Goal: Navigation & Orientation: Find specific page/section

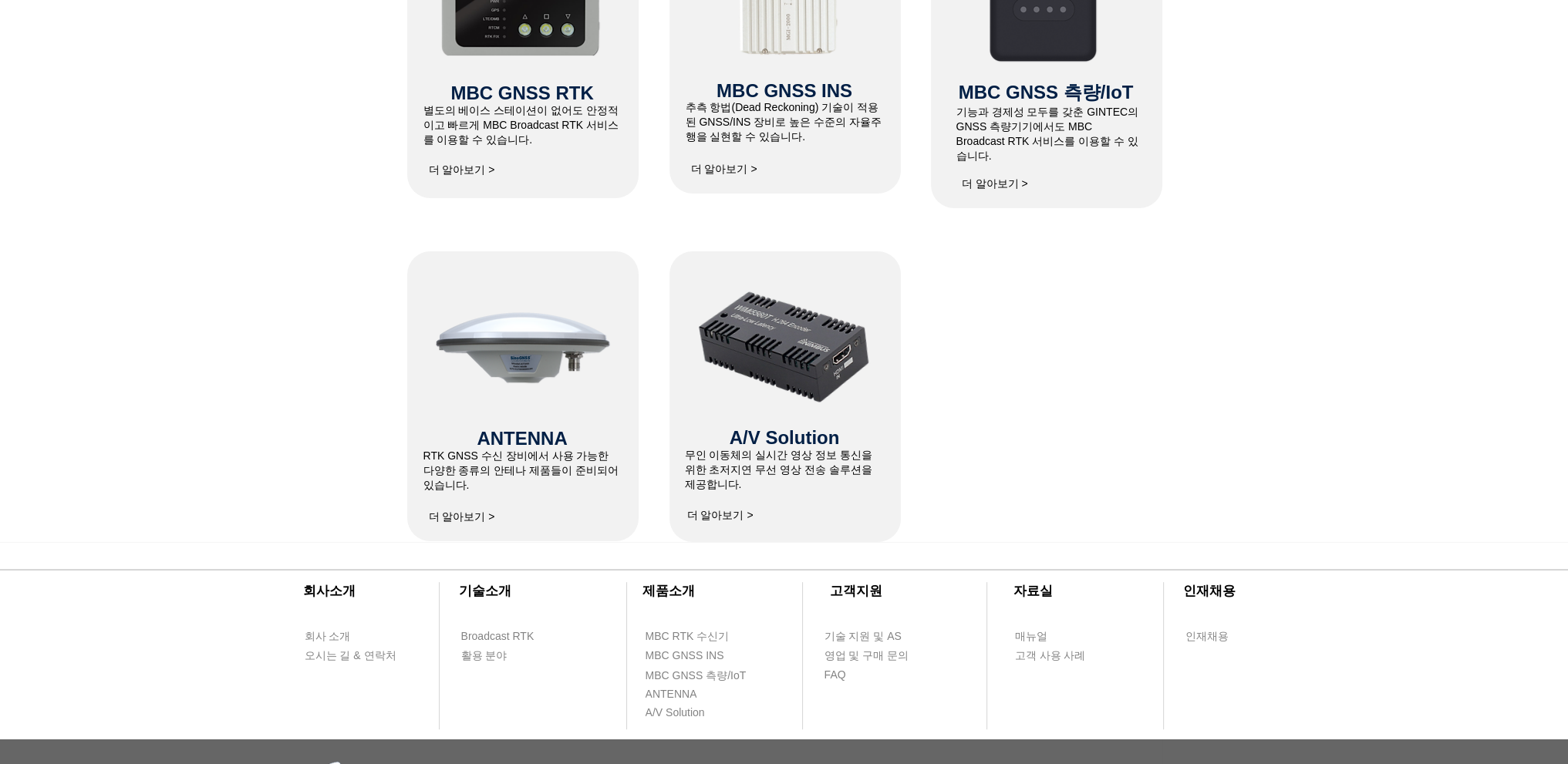
scroll to position [617, 0]
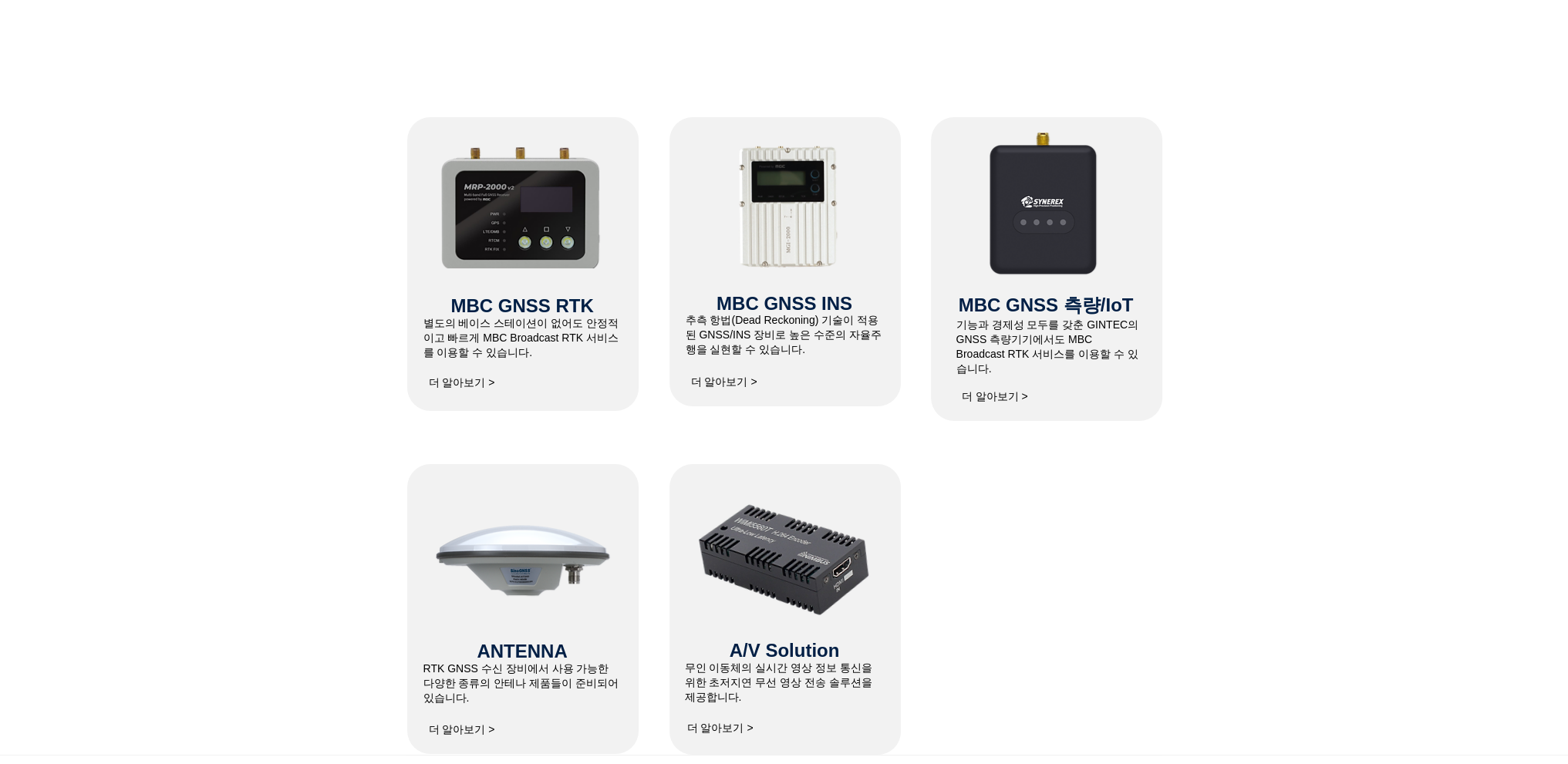
click at [525, 216] on img at bounding box center [522, 205] width 164 height 126
click at [471, 385] on span "더 알아보기 >" at bounding box center [462, 383] width 66 height 14
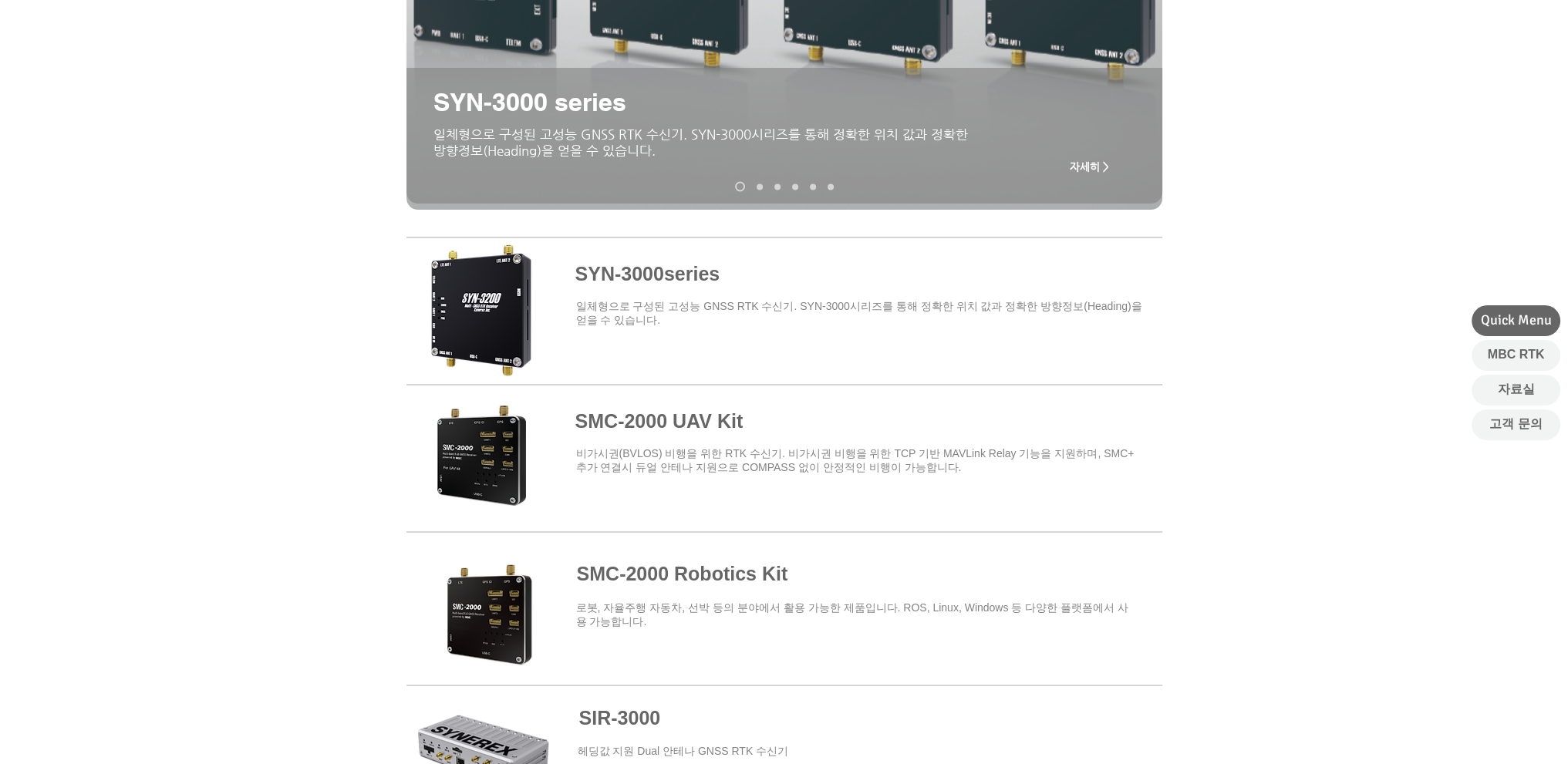
scroll to position [386, 0]
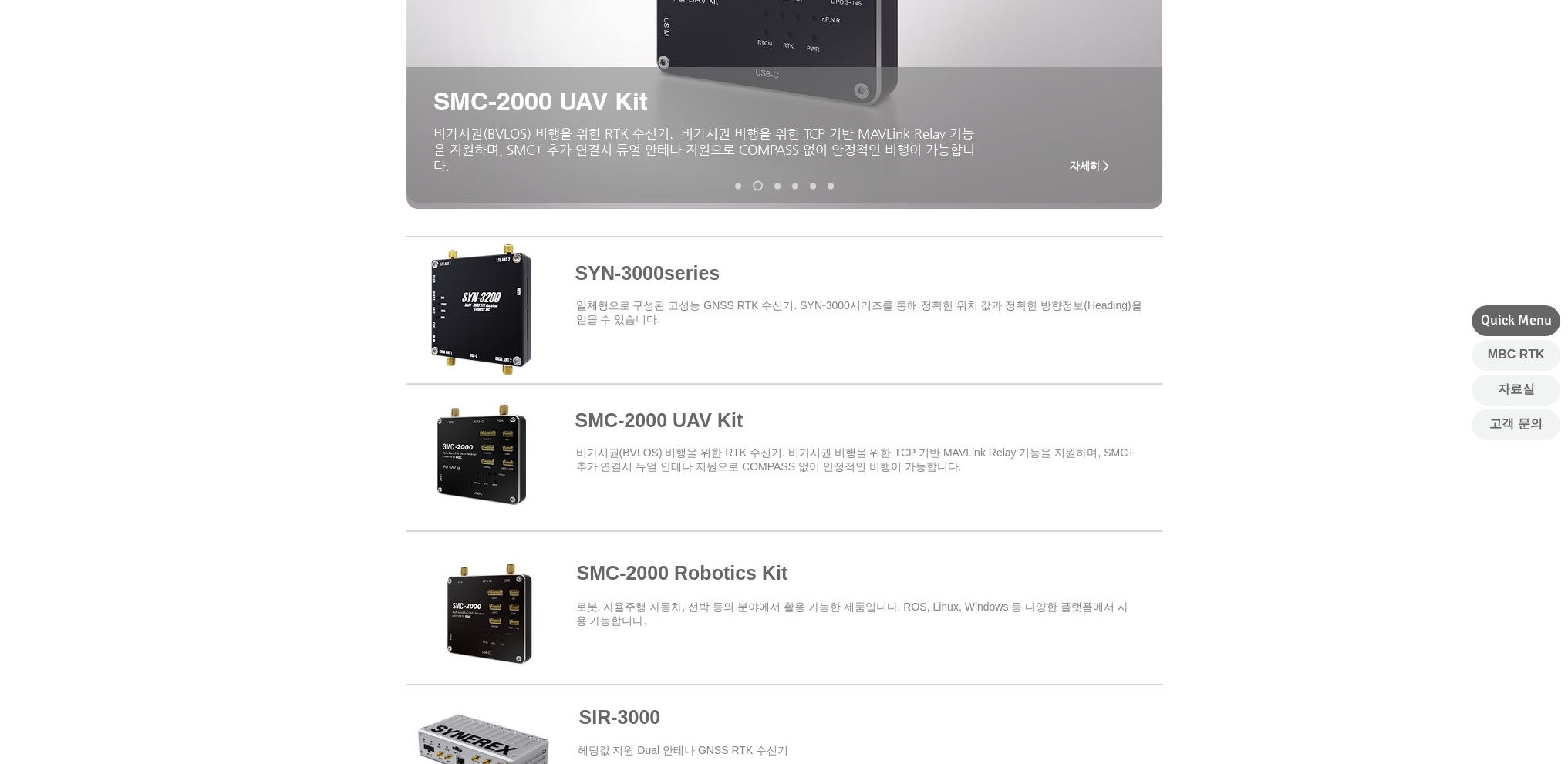
click at [488, 456] on span at bounding box center [784, 454] width 756 height 135
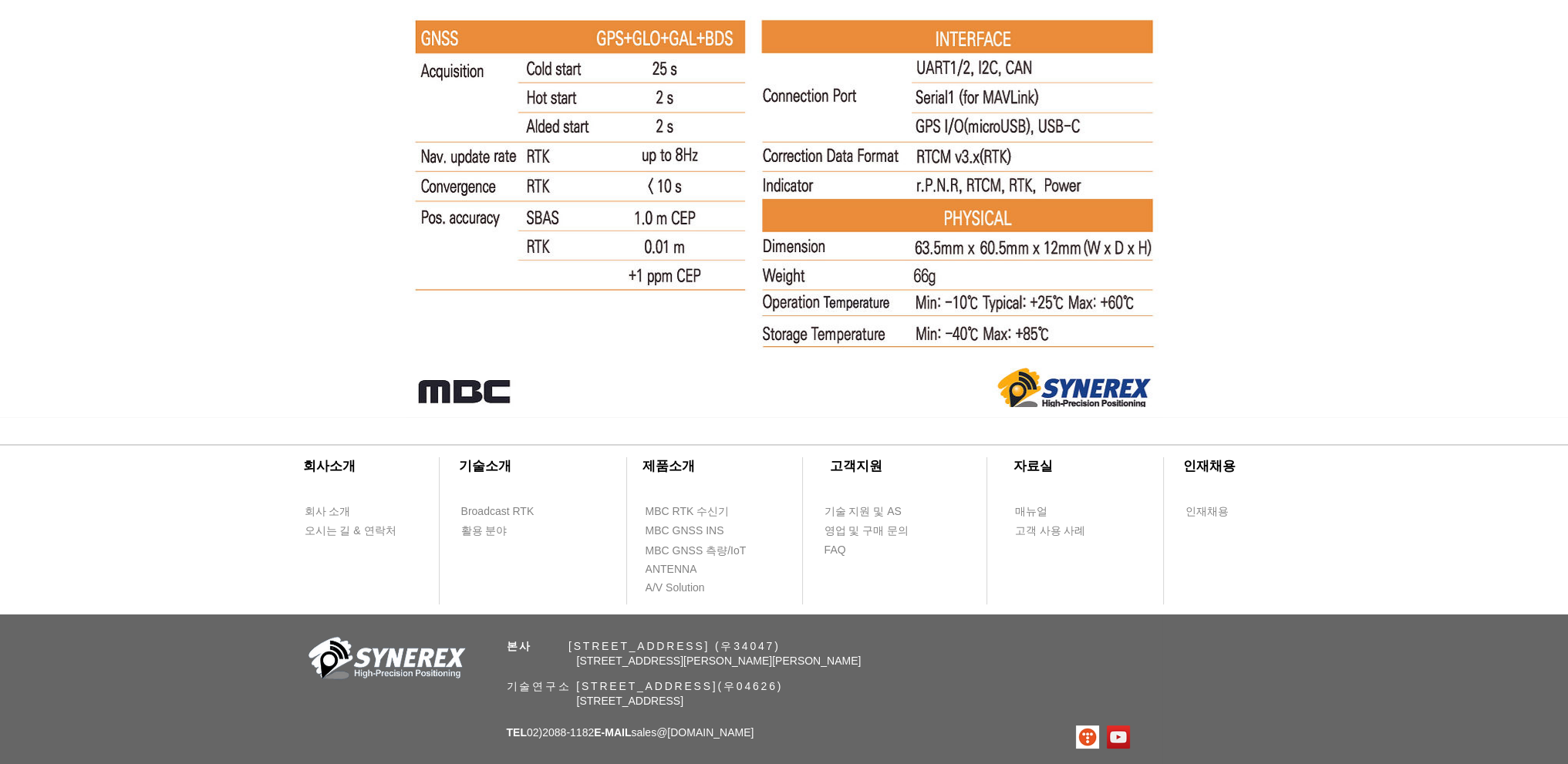
scroll to position [10075, 0]
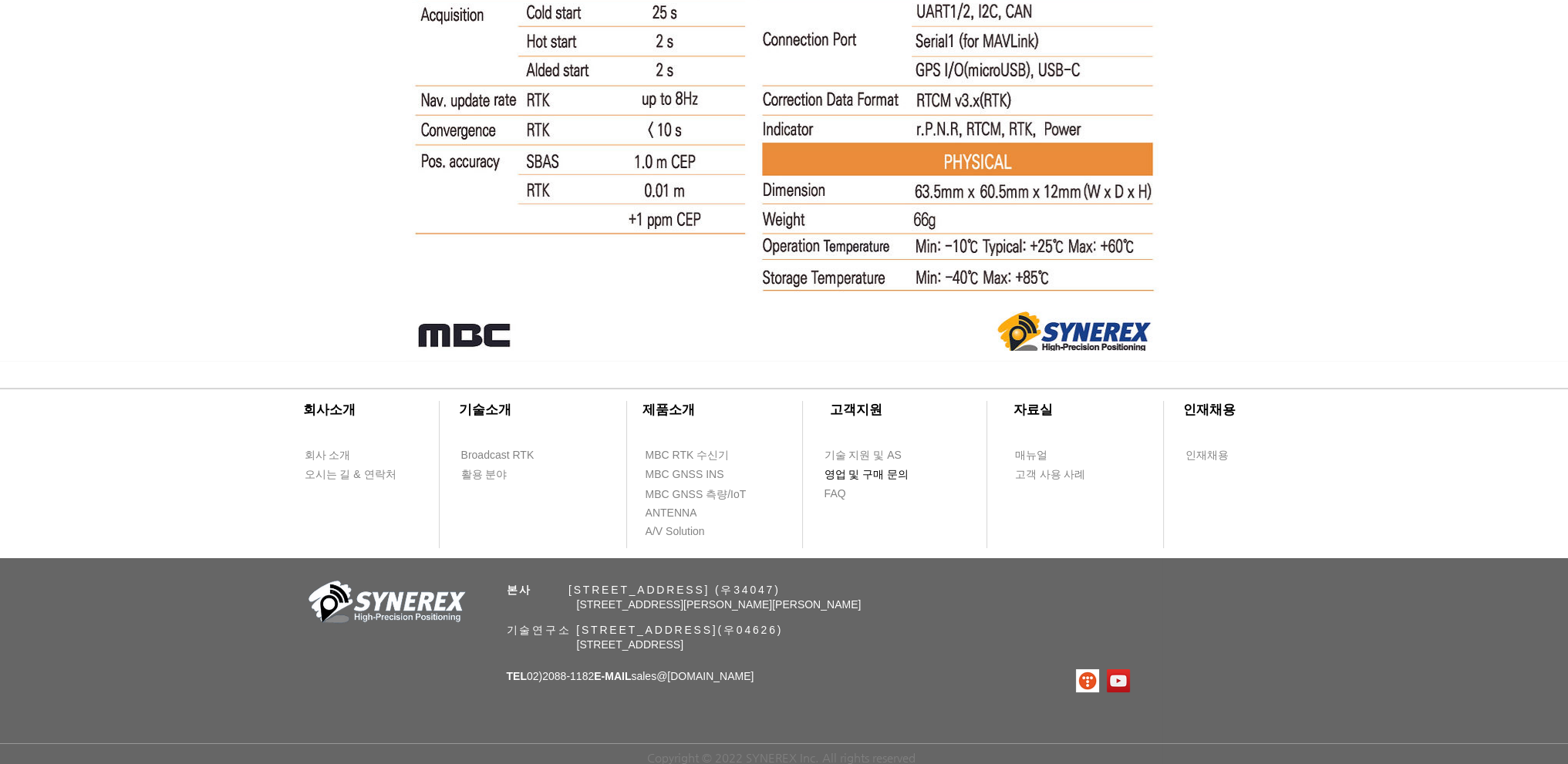
click at [852, 473] on span "영업 및 구매 문의" at bounding box center [867, 475] width 85 height 15
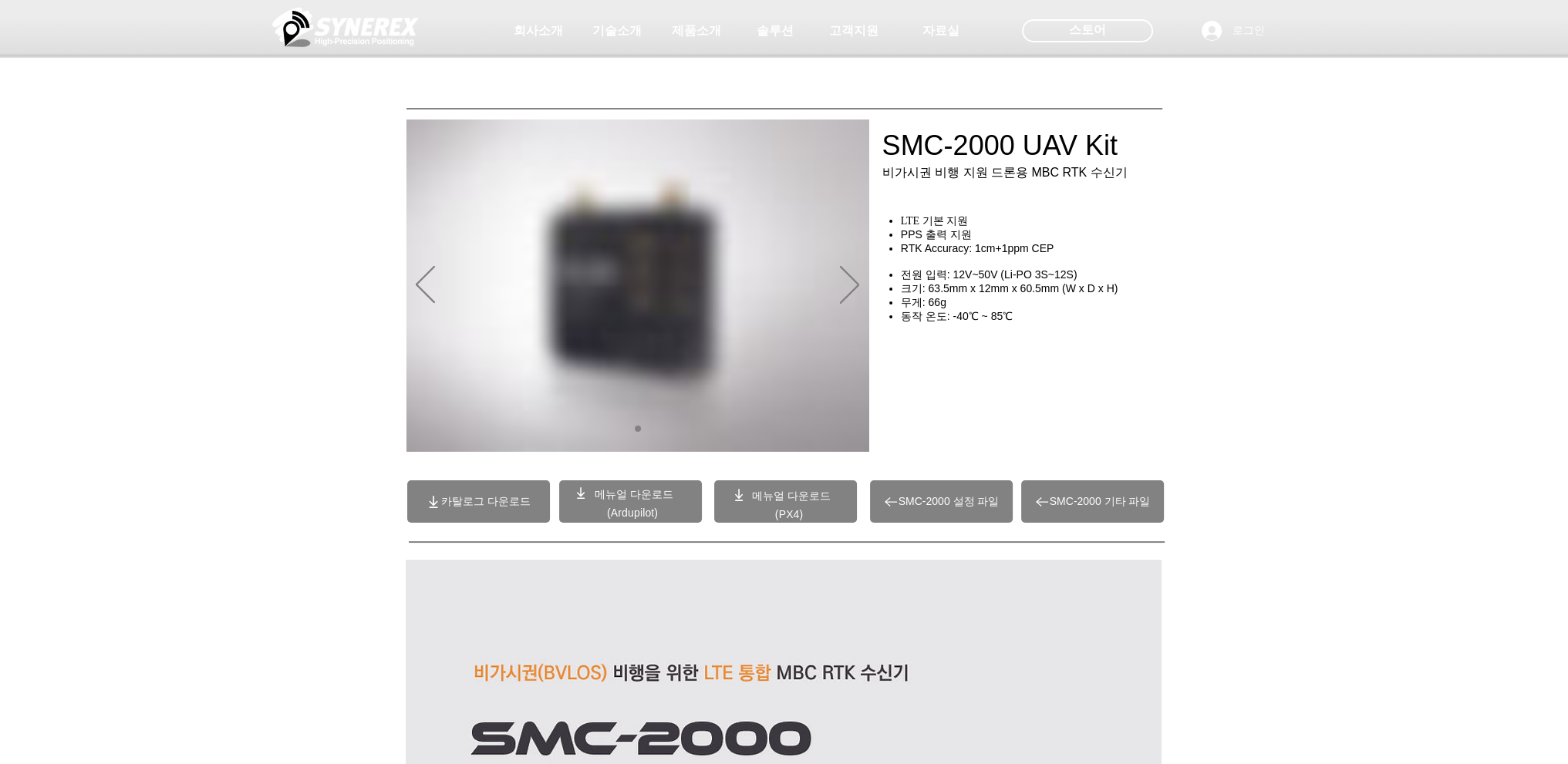
scroll to position [10075, 0]
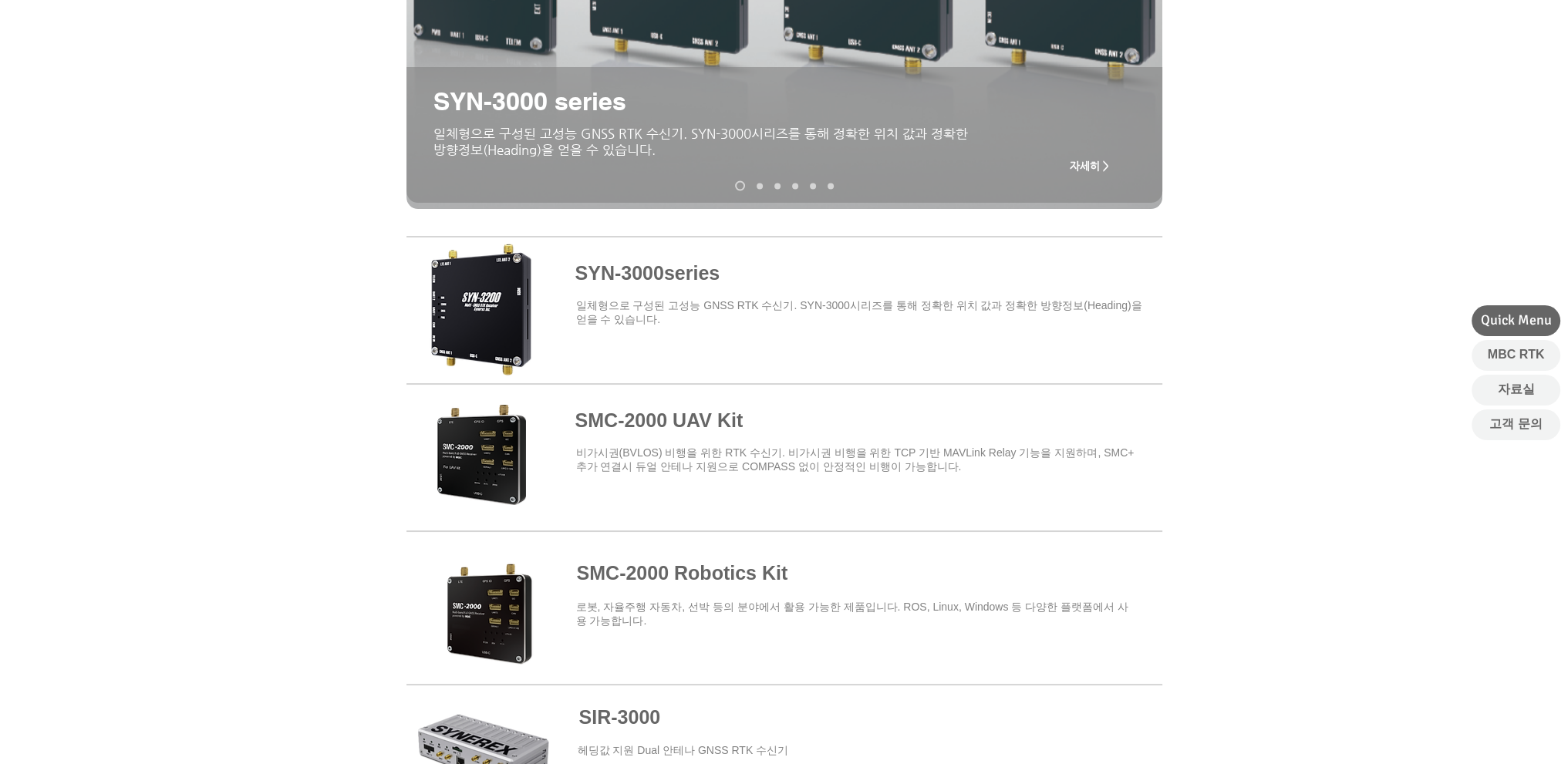
scroll to position [617, 0]
